Goal: Information Seeking & Learning: Learn about a topic

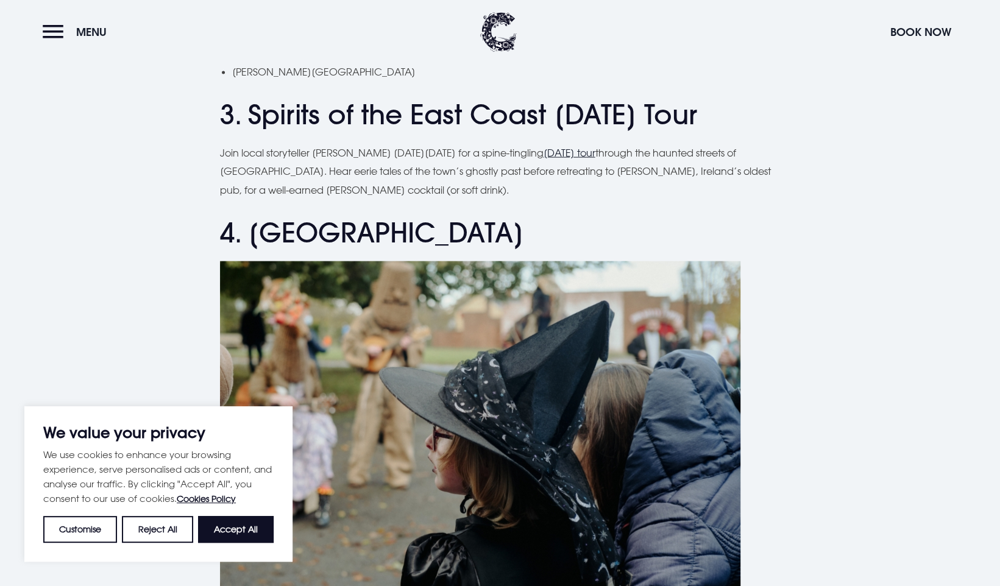
scroll to position [1645, 0]
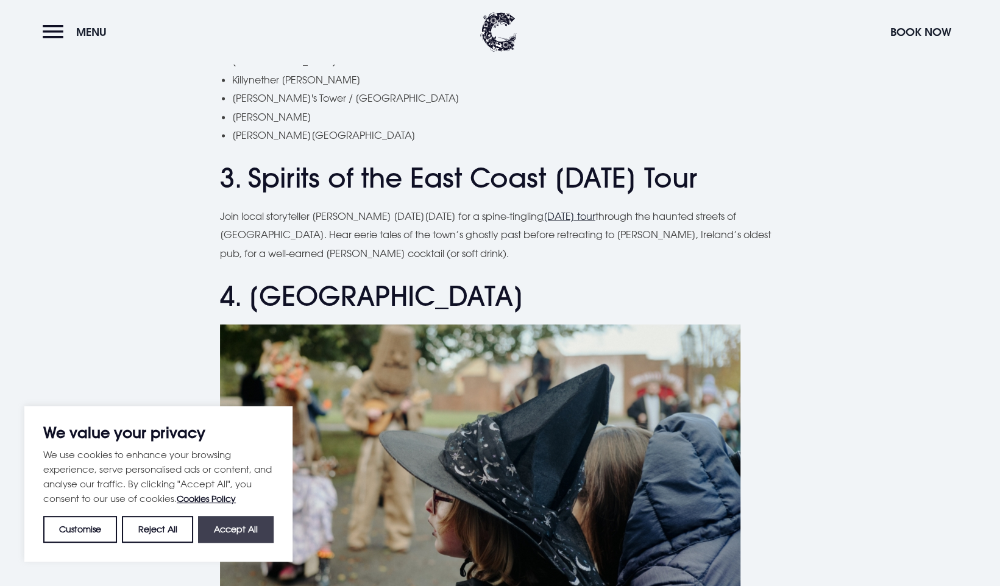
click at [233, 529] on button "Accept All" at bounding box center [236, 529] width 76 height 27
checkbox input "true"
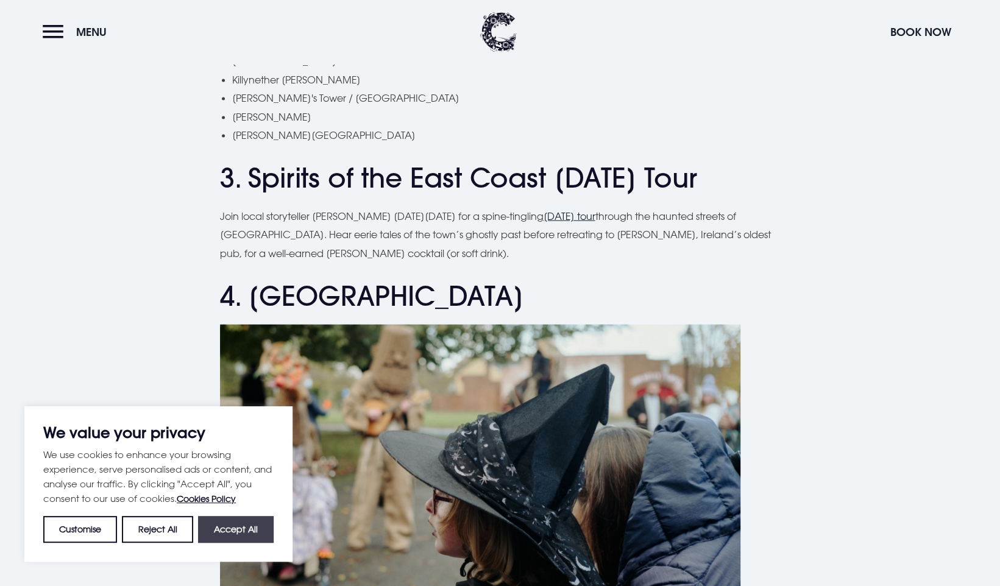
checkbox input "true"
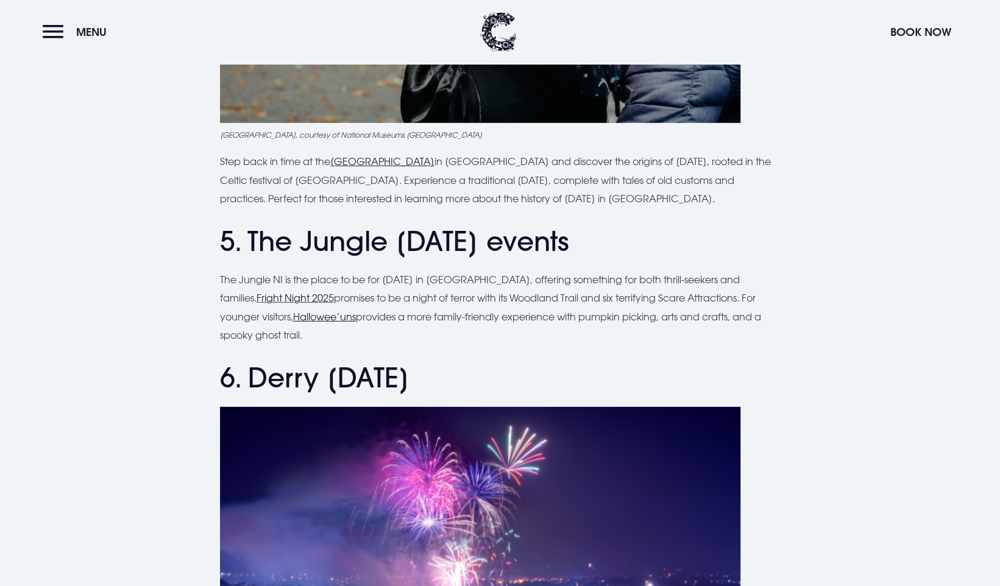
scroll to position [2148, 0]
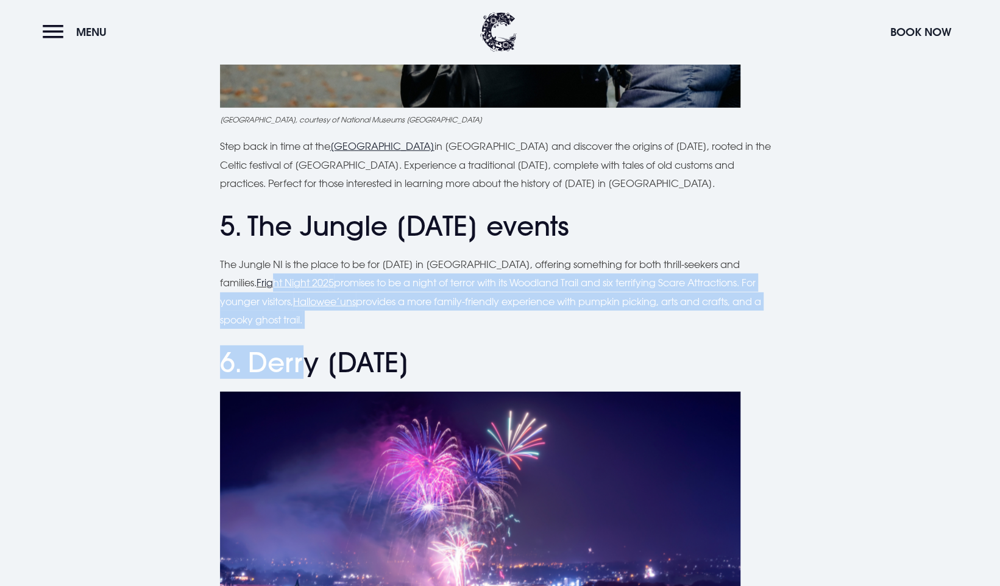
drag, startPoint x: 237, startPoint y: 275, endPoint x: 326, endPoint y: 334, distance: 106.5
click at [293, 296] on u "Hallowee’uns" at bounding box center [324, 302] width 63 height 12
